Goal: Transaction & Acquisition: Purchase product/service

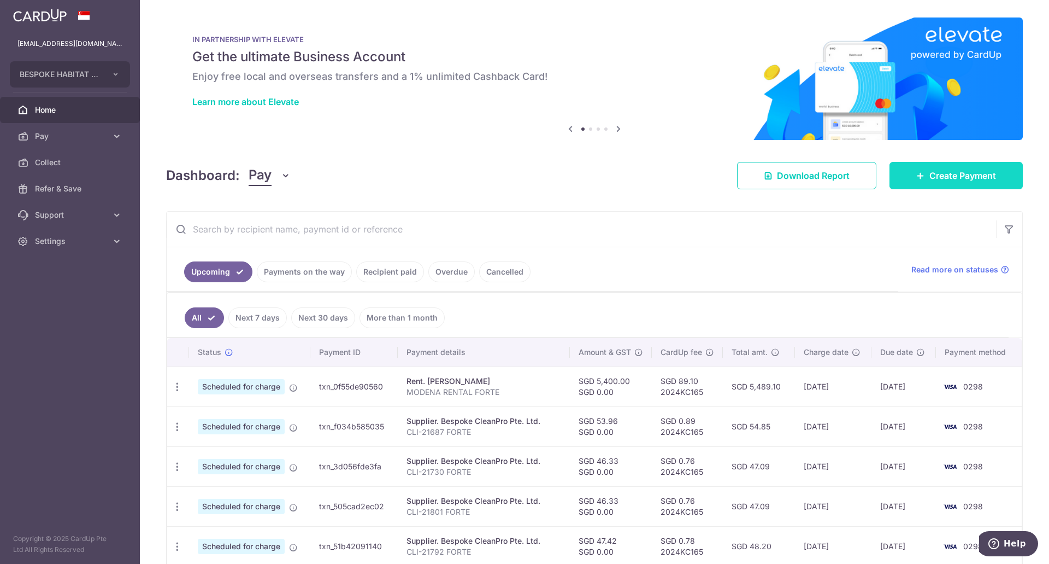
click at [953, 185] on link "Create Payment" at bounding box center [956, 175] width 133 height 27
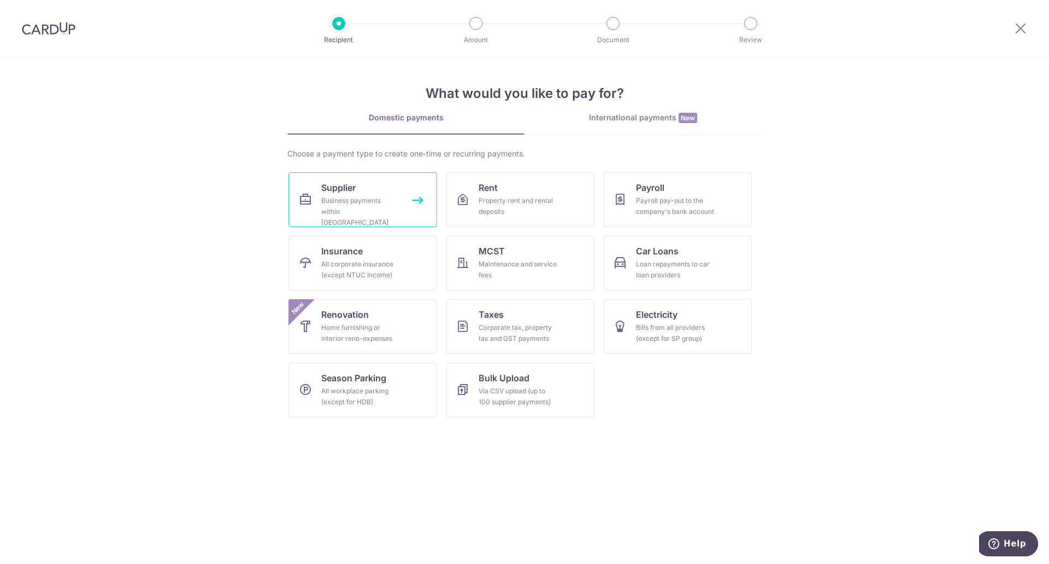
click at [338, 197] on div "Business payments within [GEOGRAPHIC_DATA]" at bounding box center [360, 211] width 79 height 33
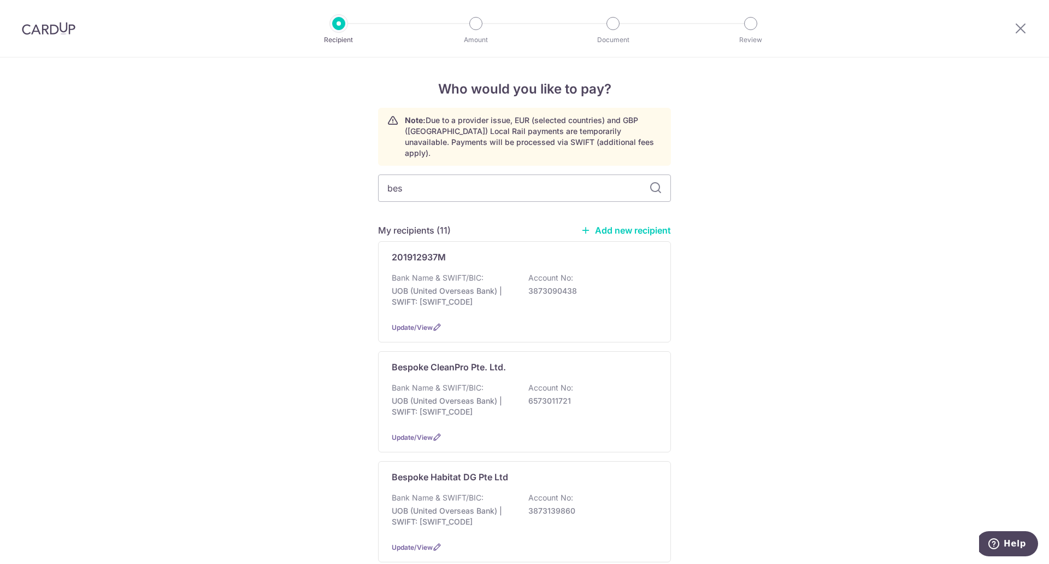
type input "besp"
click at [478, 204] on div "besp My recipients (4) Add new recipient Bespoke CleanPro Pte. Ltd. Bank Name &…" at bounding box center [524, 431] width 293 height 515
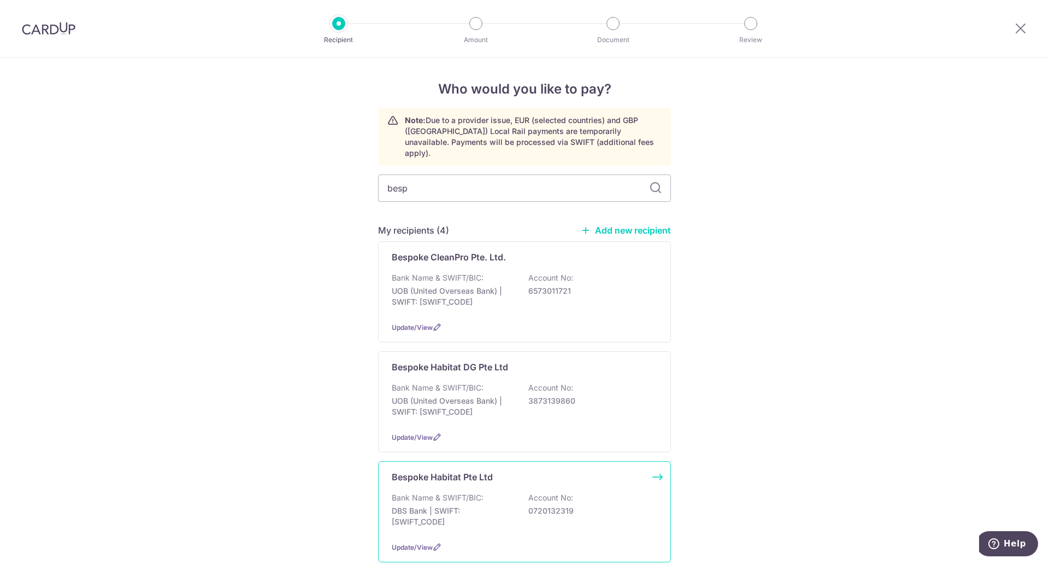
click at [497, 492] on div "Bank Name & SWIFT/BIC: DBS Bank | SWIFT: DBSSSGSGXXX Account No: 0720132319" at bounding box center [525, 512] width 266 height 40
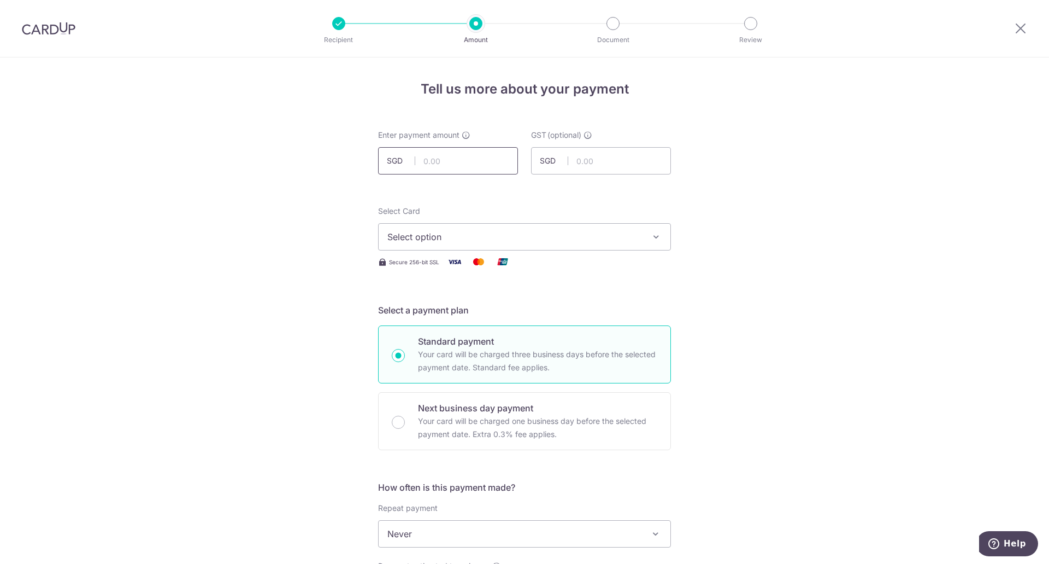
click at [488, 172] on input "text" at bounding box center [448, 160] width 140 height 27
type input "46.33"
click at [564, 234] on span "Select option" at bounding box center [515, 236] width 255 height 13
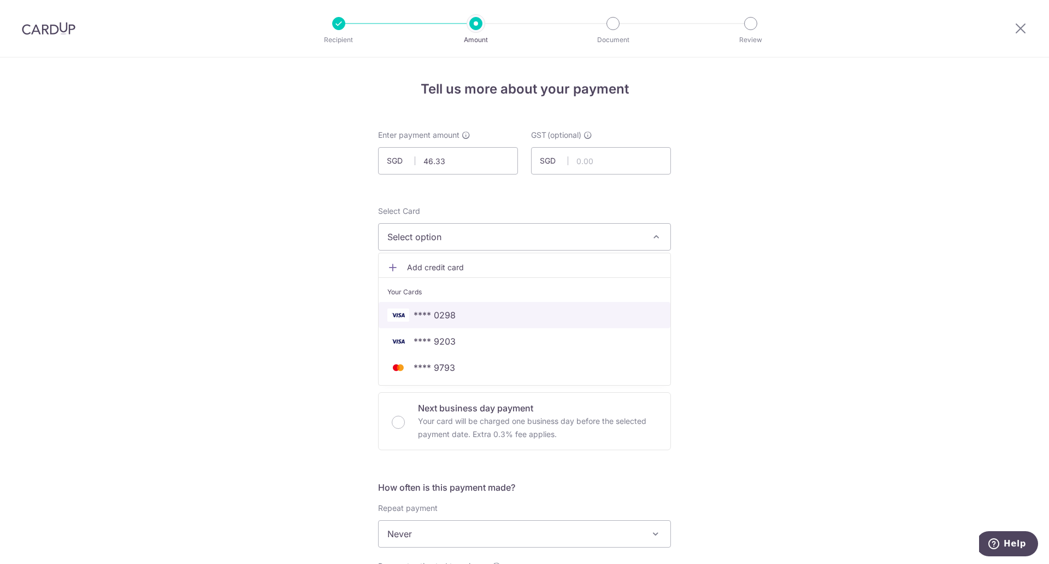
click at [435, 316] on span "**** 0298" at bounding box center [435, 314] width 42 height 13
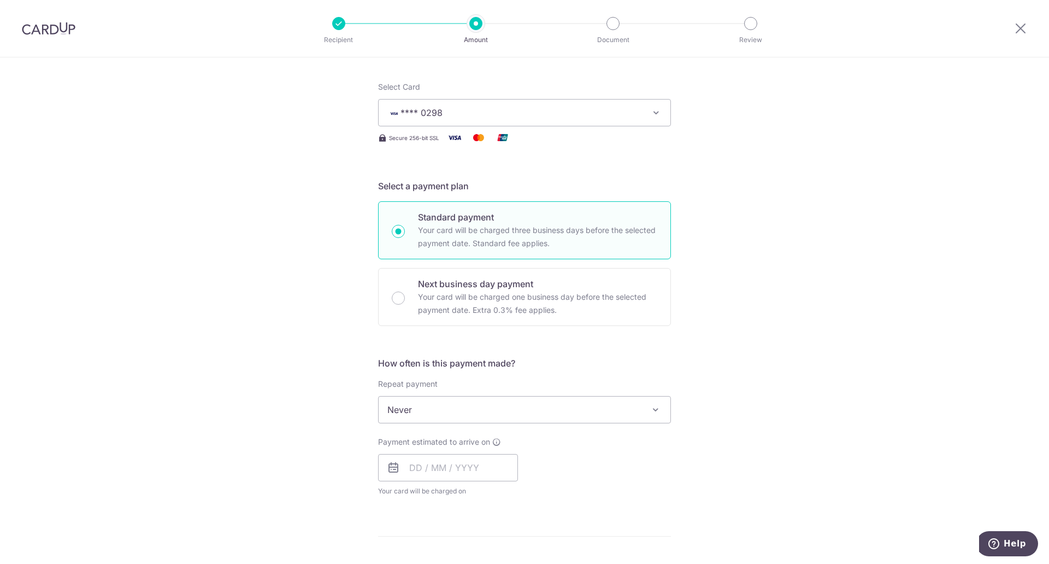
scroll to position [210, 0]
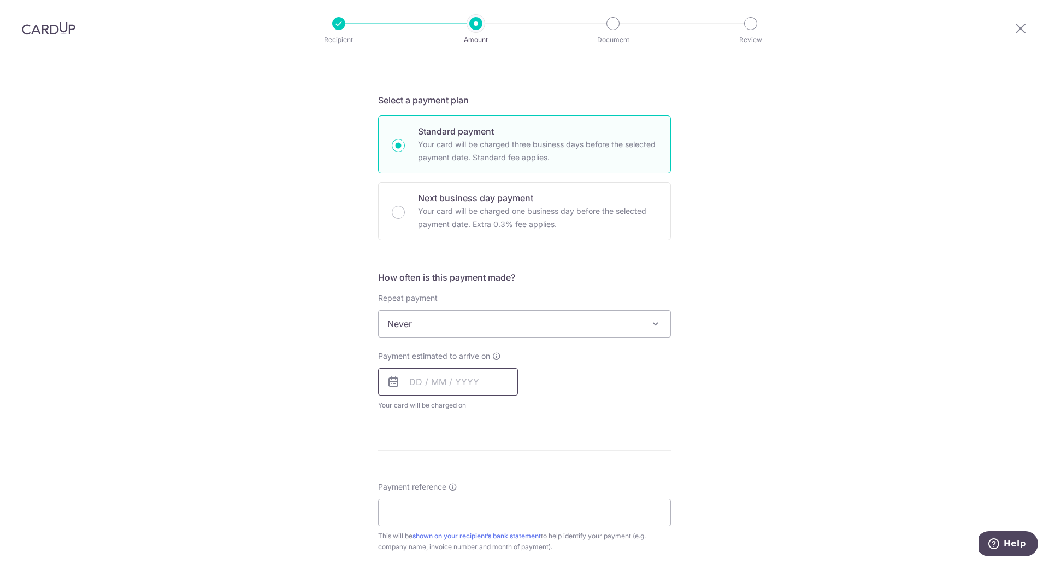
click at [417, 386] on input "text" at bounding box center [448, 381] width 140 height 27
click at [489, 482] on link "11" at bounding box center [487, 480] width 17 height 17
type input "11/09/2025"
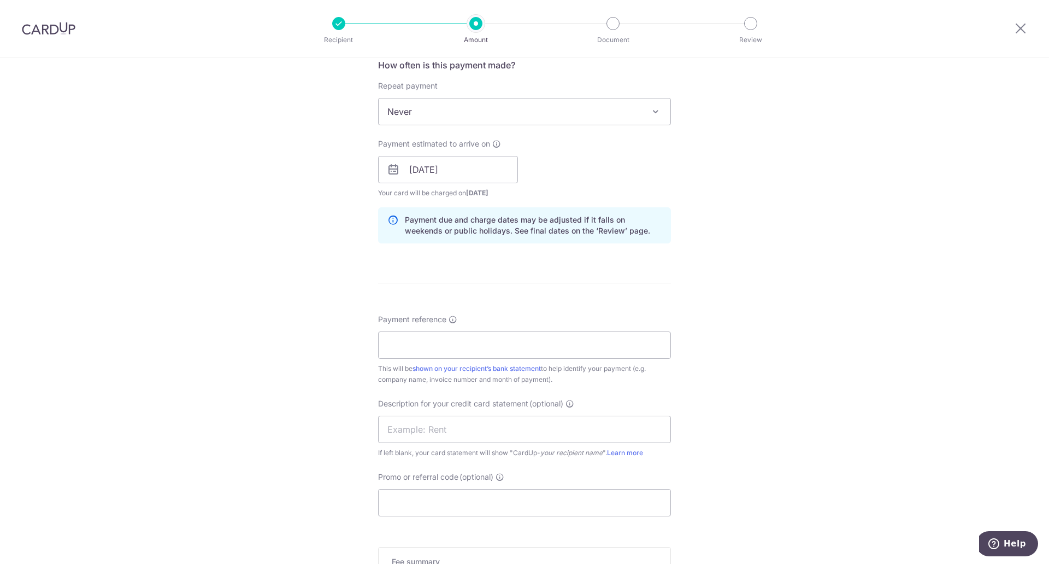
scroll to position [425, 0]
drag, startPoint x: 449, startPoint y: 357, endPoint x: 456, endPoint y: 351, distance: 9.7
click at [450, 356] on div "Payment reference This will be shown on your recipient’s bank statement to help…" at bounding box center [524, 345] width 293 height 71
click at [456, 351] on input "Payment reference" at bounding box center [524, 341] width 293 height 27
paste input "CLI-21844"
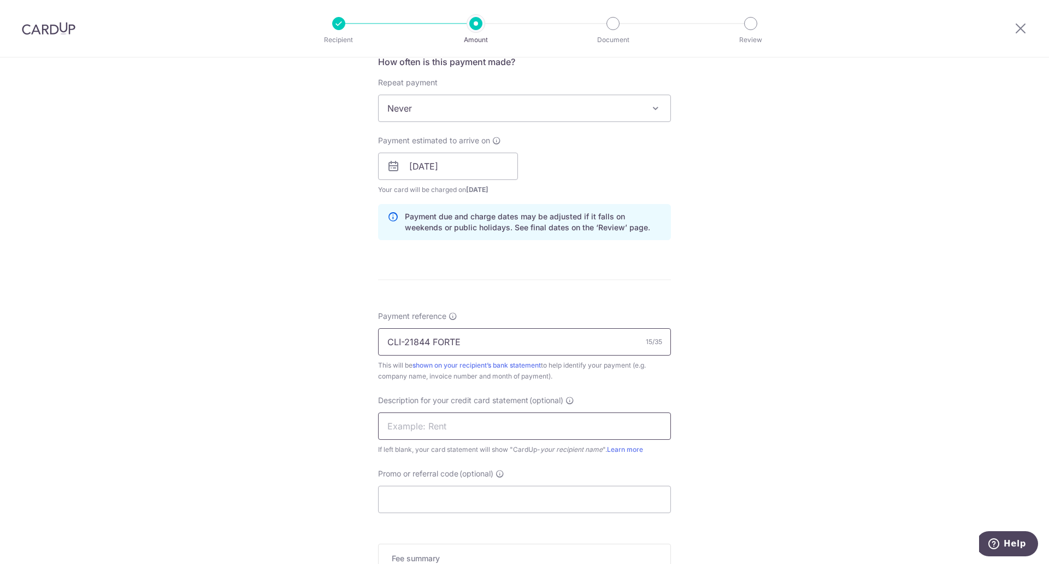
type input "CLI-21844 FORTE"
click at [488, 424] on input "text" at bounding box center [524, 425] width 293 height 27
click at [622, 305] on form "Enter payment amount SGD 46.33 46.33 GST (optional) SGD Select Card **** 0298 A…" at bounding box center [524, 218] width 293 height 1028
drag, startPoint x: 480, startPoint y: 343, endPoint x: 193, endPoint y: 353, distance: 287.1
click at [193, 353] on div "Tell us more about your payment Enter payment amount SGD 46.33 46.33 GST (optio…" at bounding box center [524, 208] width 1049 height 1152
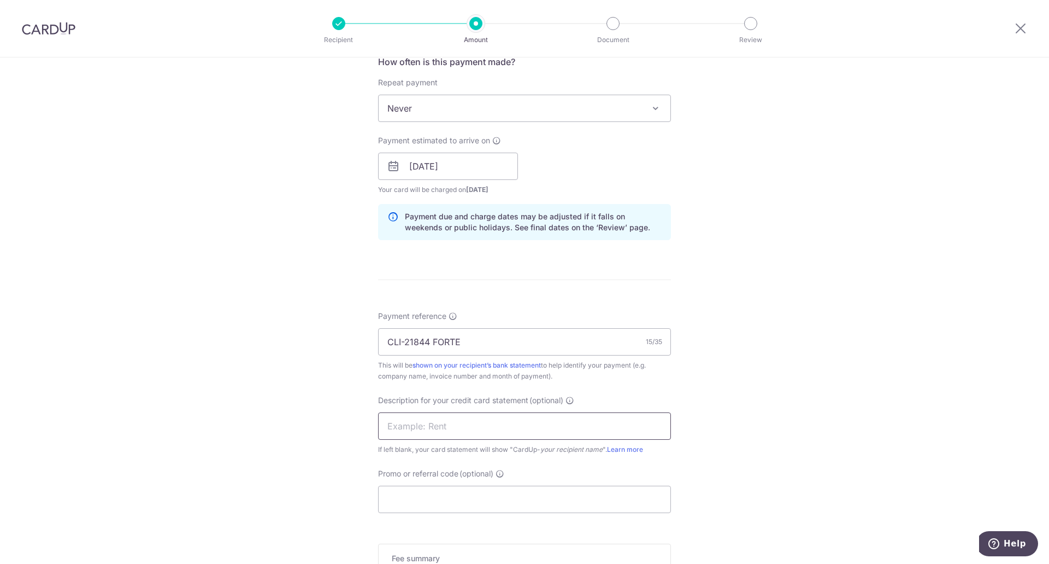
click at [429, 426] on input "text" at bounding box center [524, 425] width 293 height 27
paste input "CLI-21844 FORTE"
click at [404, 426] on input "CLI-21844 FORTE" at bounding box center [524, 425] width 293 height 27
type input "CLI21844 FORTE"
click at [409, 495] on input "Promo or referral code (optional)" at bounding box center [524, 498] width 293 height 27
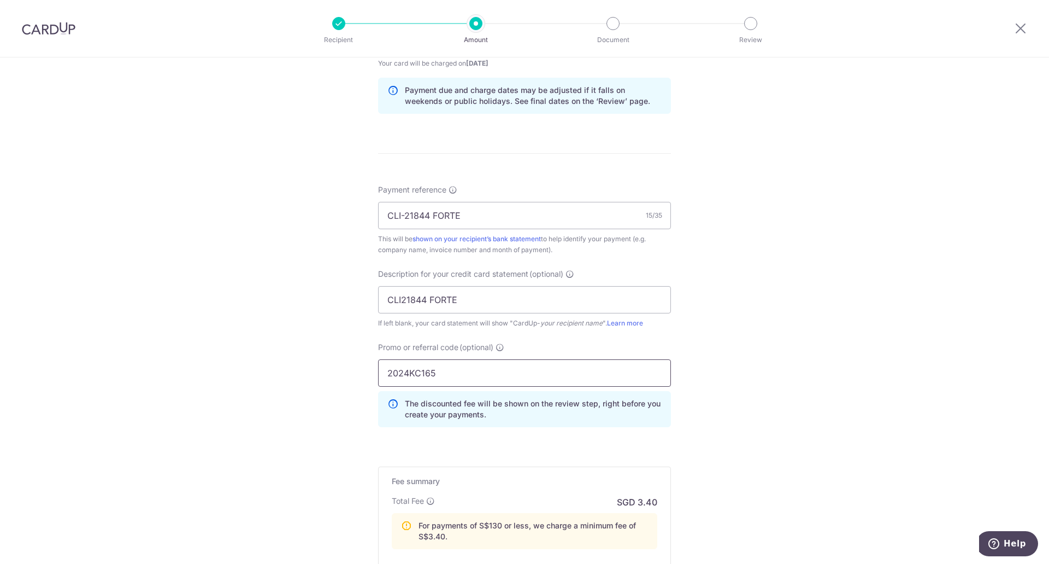
scroll to position [656, 0]
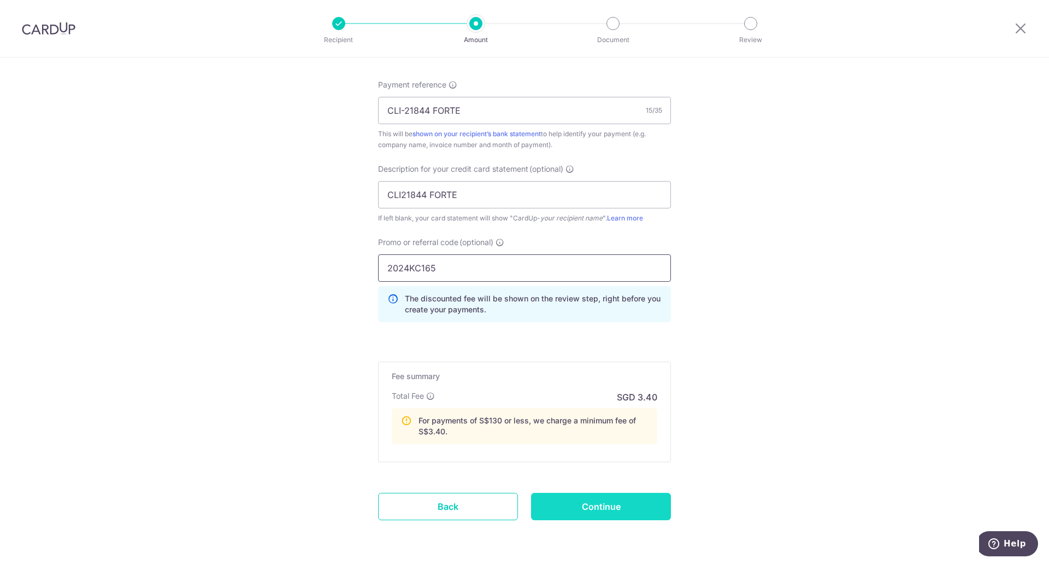
type input "2024KC165"
click at [621, 512] on input "Continue" at bounding box center [601, 505] width 140 height 27
type input "Create Schedule"
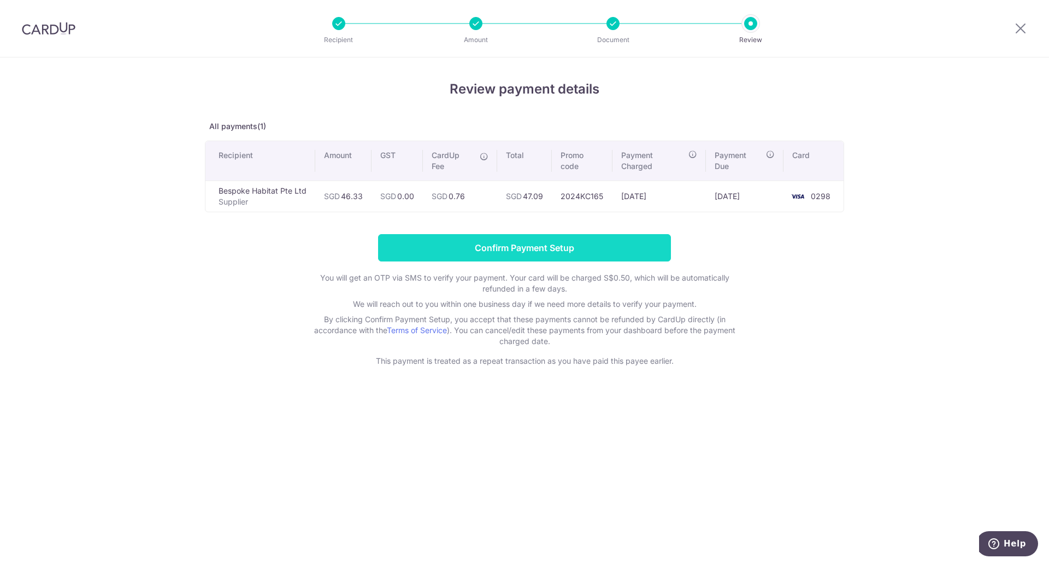
click at [502, 258] on input "Confirm Payment Setup" at bounding box center [524, 247] width 293 height 27
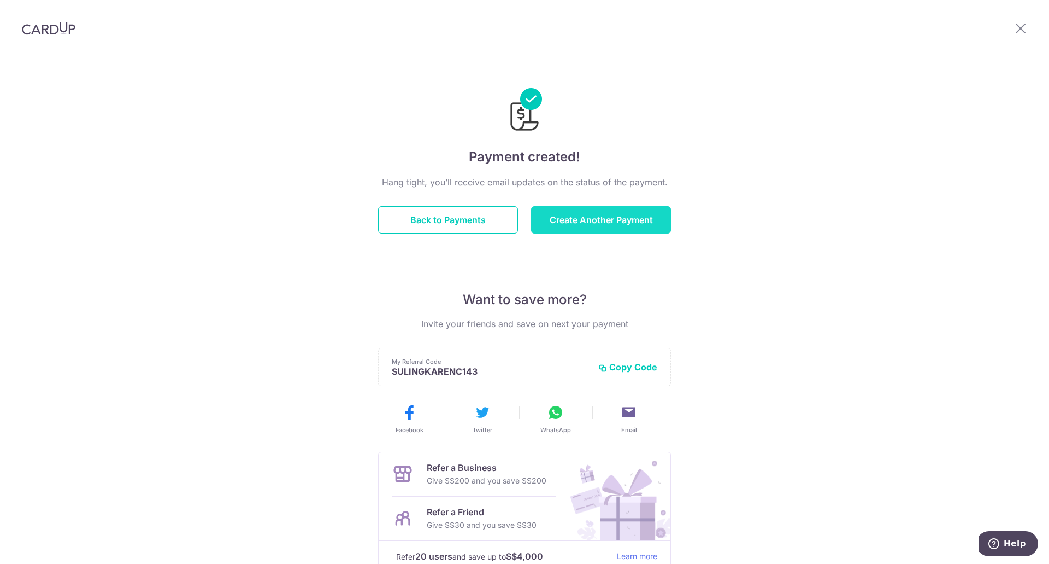
click at [607, 213] on button "Create Another Payment" at bounding box center [601, 219] width 140 height 27
